Goal: Transaction & Acquisition: Purchase product/service

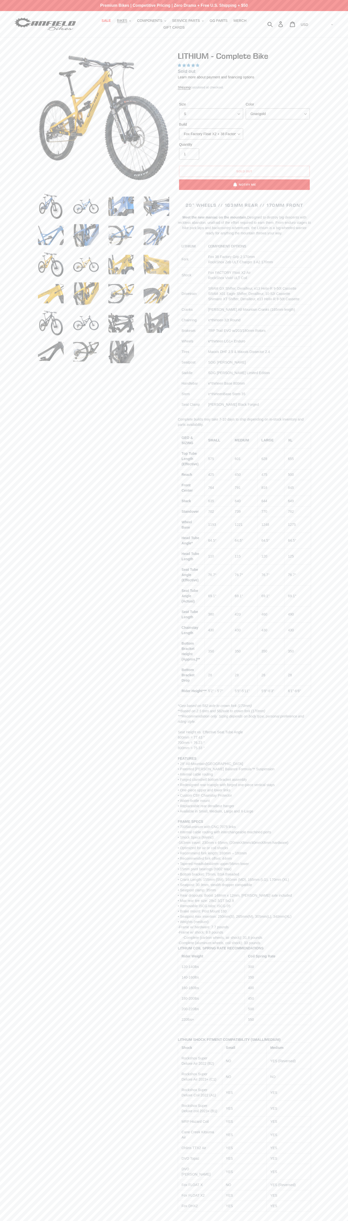
click at [184, 65] on span "5.00 stars" at bounding box center [184, 65] width 5 height 3
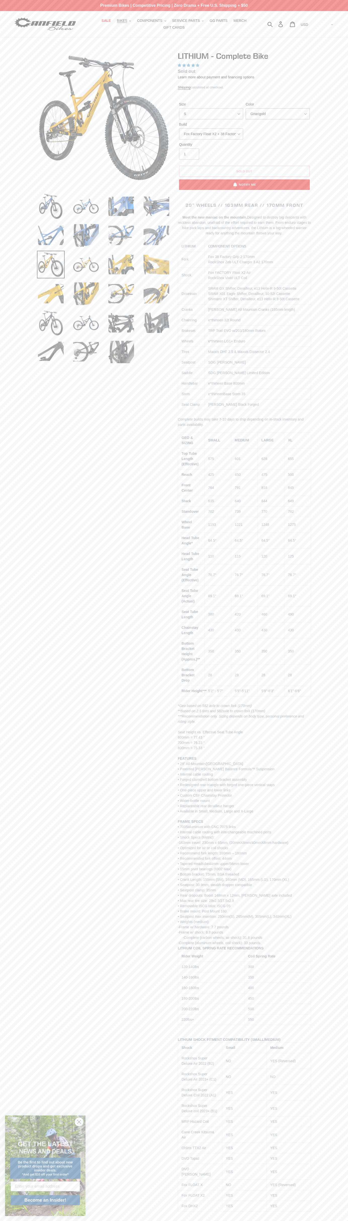
select select "Blue Velvet"
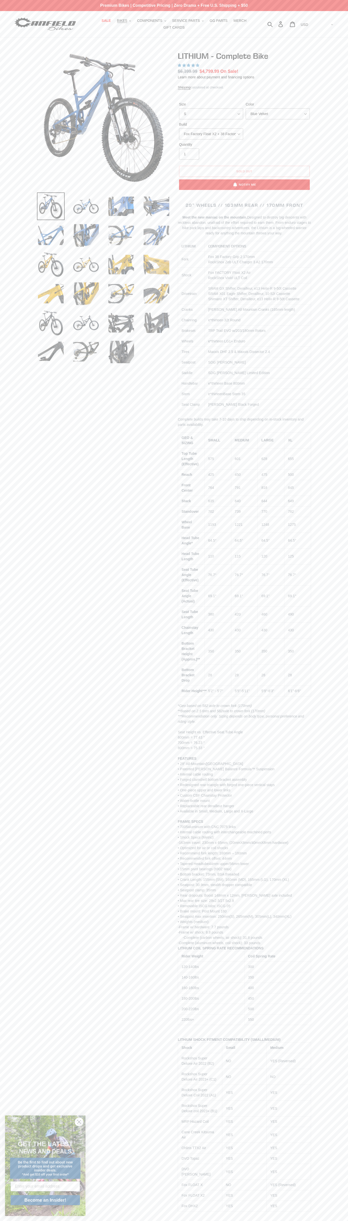
click at [244, 440] on span "MEDIUM" at bounding box center [242, 440] width 14 height 4
